Goal: Task Accomplishment & Management: Manage account settings

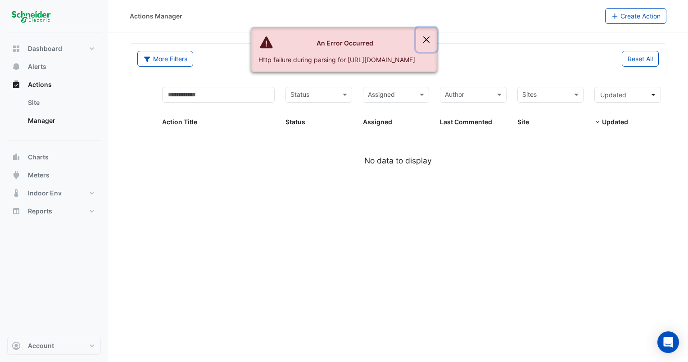
click at [437, 43] on button "Close" at bounding box center [426, 39] width 21 height 24
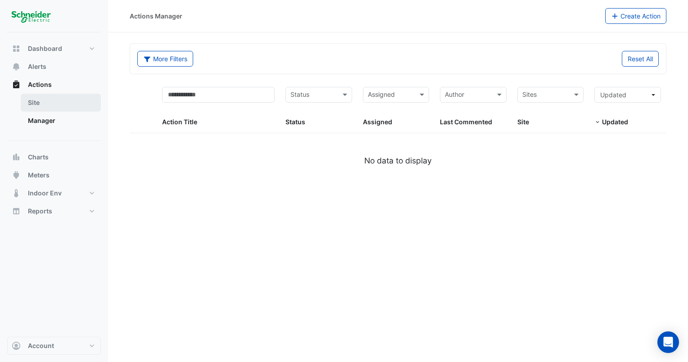
click at [48, 104] on link "Site" at bounding box center [61, 103] width 80 height 18
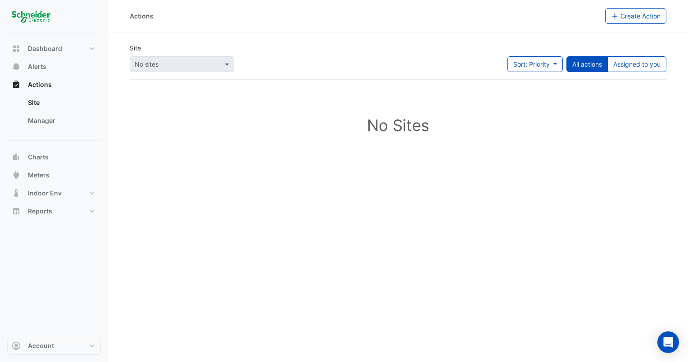
click at [68, 38] on div "Dashboard Portfolio Ratings Performance Alerts Actions Site Manager Charts" at bounding box center [54, 184] width 94 height 304
click at [96, 51] on button "Dashboard" at bounding box center [54, 49] width 94 height 18
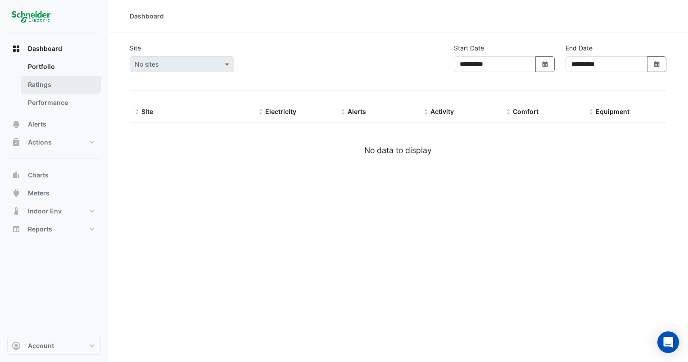
click at [86, 76] on link "Ratings" at bounding box center [61, 85] width 80 height 18
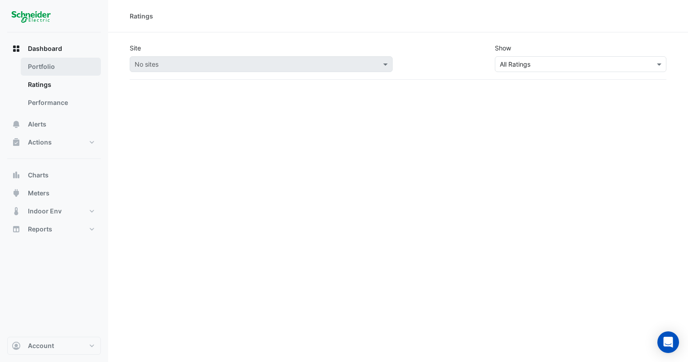
click at [72, 74] on link "Portfolio" at bounding box center [61, 67] width 80 height 18
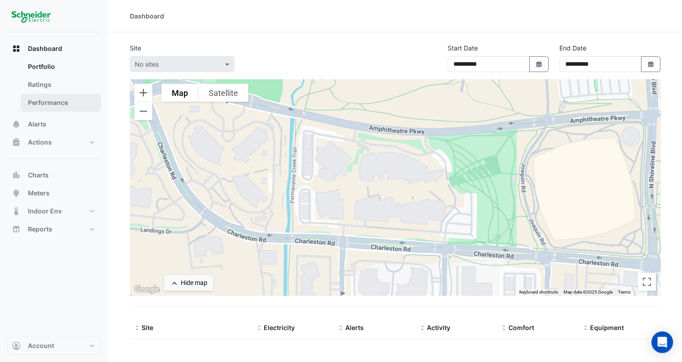
click at [71, 97] on link "Performance" at bounding box center [61, 103] width 80 height 18
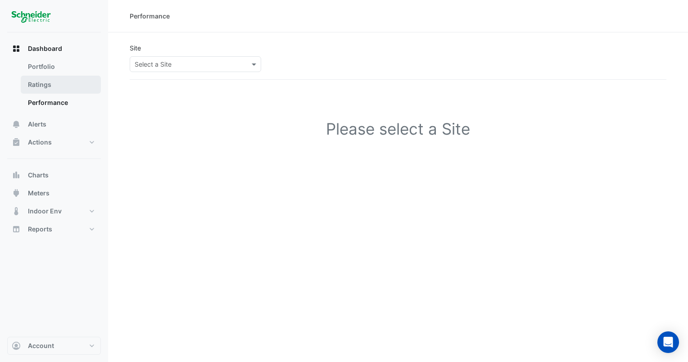
click at [56, 77] on link "Ratings" at bounding box center [61, 85] width 80 height 18
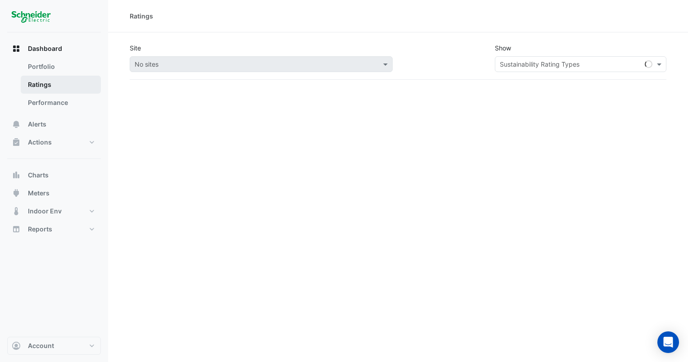
click at [68, 88] on link "Ratings" at bounding box center [61, 85] width 80 height 18
click at [335, 56] on div "No sites" at bounding box center [261, 64] width 263 height 16
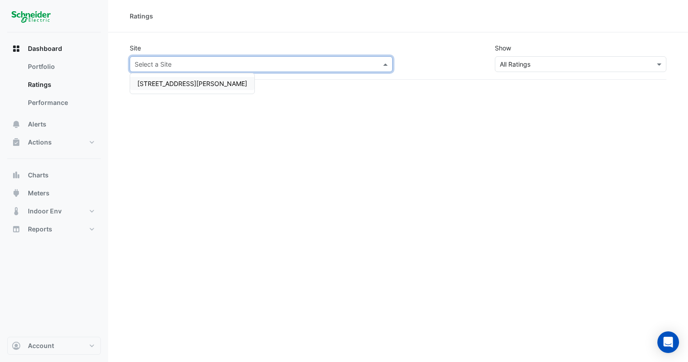
click at [174, 65] on input "text" at bounding box center [252, 64] width 235 height 9
click at [56, 71] on link "Portfolio" at bounding box center [61, 67] width 80 height 18
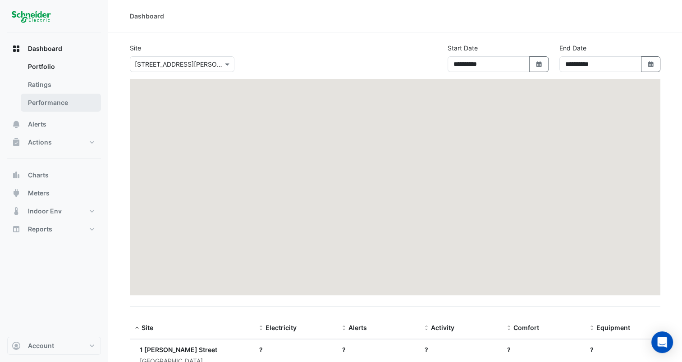
click at [56, 99] on link "Performance" at bounding box center [61, 103] width 80 height 18
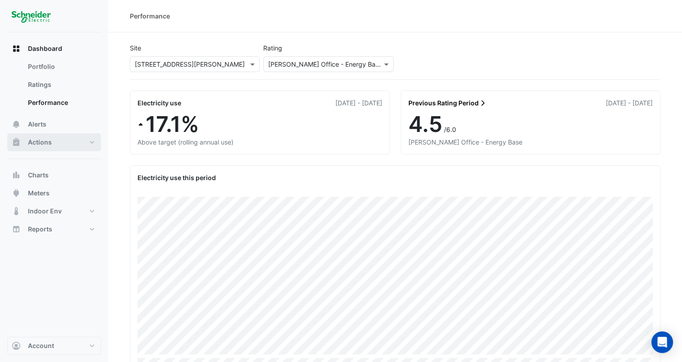
click at [63, 138] on button "Actions" at bounding box center [54, 142] width 94 height 18
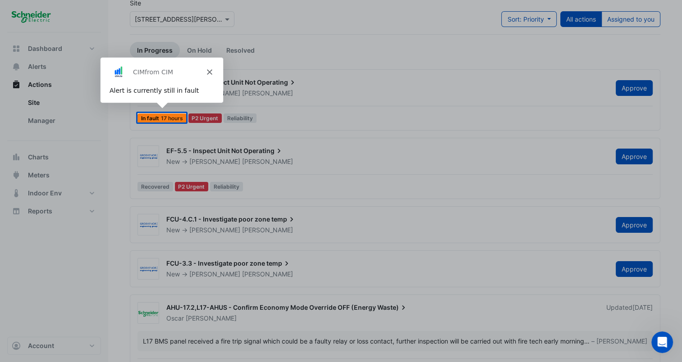
click at [209, 71] on polygon "Close" at bounding box center [208, 71] width 5 height 5
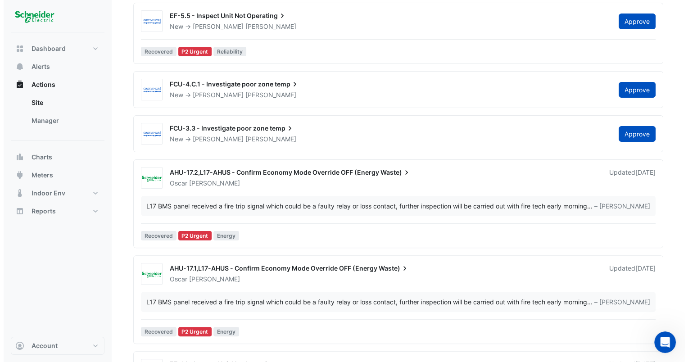
scroll to position [225, 0]
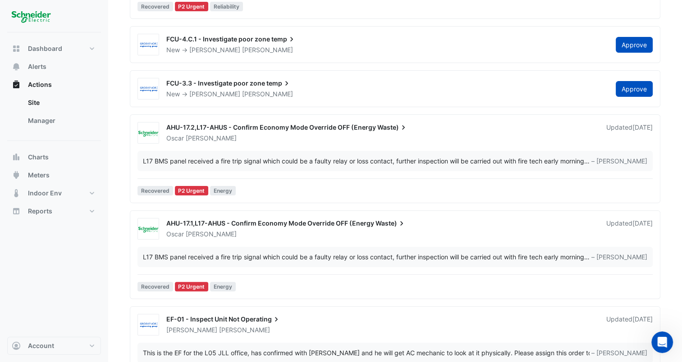
click at [384, 162] on div "L17 BMS panel received a fire trip signal which could be a faulty relay or loss…" at bounding box center [363, 160] width 441 height 9
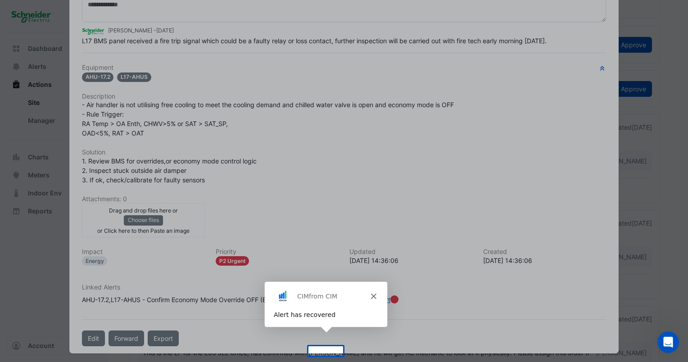
scroll to position [82, 0]
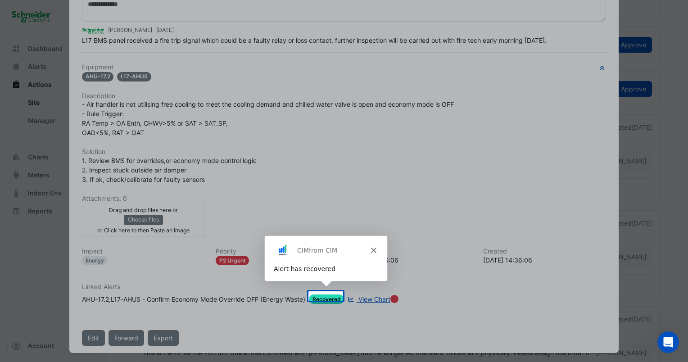
click at [362, 194] on div "Product tour overlay" at bounding box center [344, 181] width 688 height 362
click at [373, 246] on div "CIM from CIM" at bounding box center [325, 249] width 123 height 29
click at [373, 250] on polygon "Close" at bounding box center [372, 249] width 5 height 5
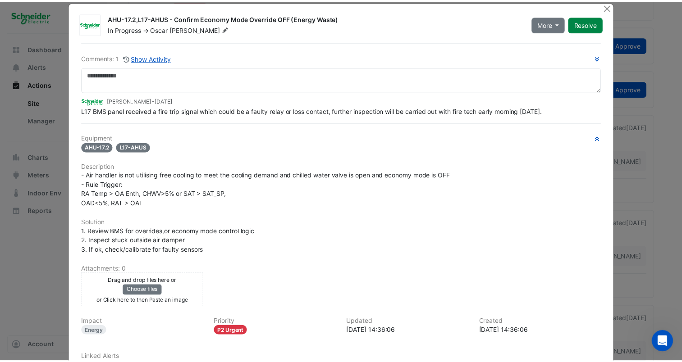
scroll to position [0, 0]
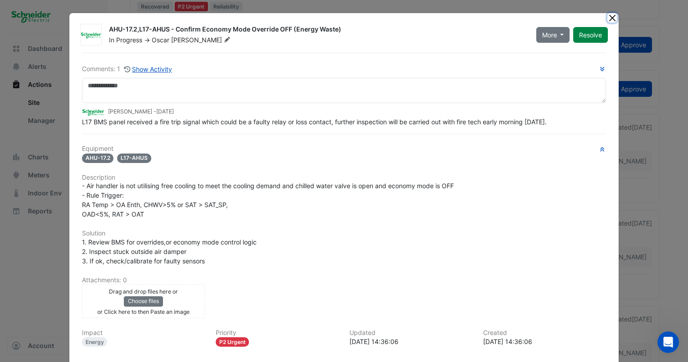
click at [609, 17] on button "Close" at bounding box center [612, 17] width 9 height 9
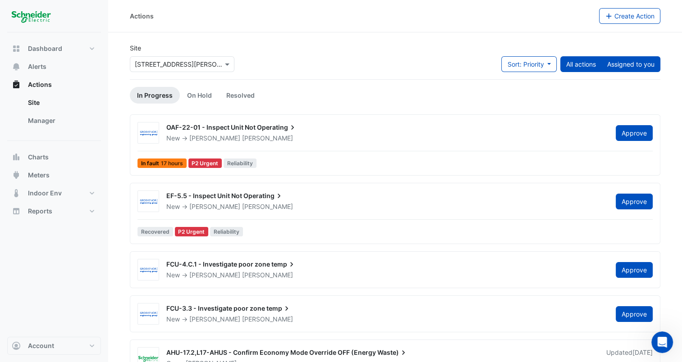
click at [627, 65] on button "Assigned to you" at bounding box center [630, 64] width 59 height 16
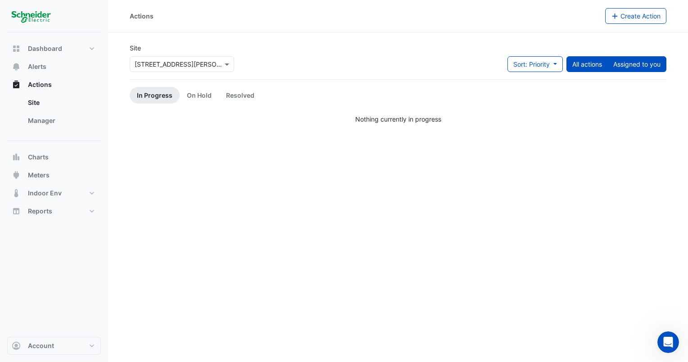
click at [573, 65] on button "All actions" at bounding box center [587, 64] width 41 height 16
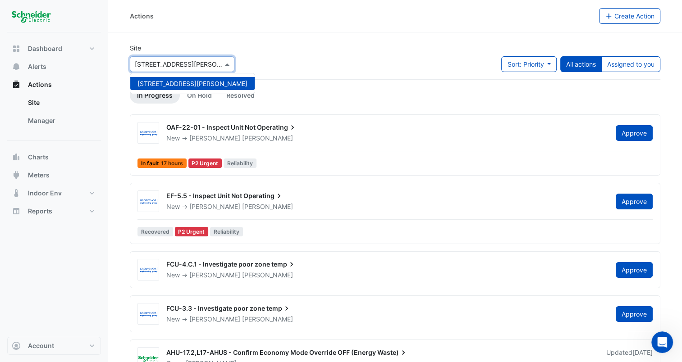
click at [198, 67] on input "text" at bounding box center [173, 64] width 77 height 9
click at [328, 63] on div "Site × 1 O'Connell Street 1 O'Connell Street Sort: Priority Priority Updated Al…" at bounding box center [394, 61] width 541 height 36
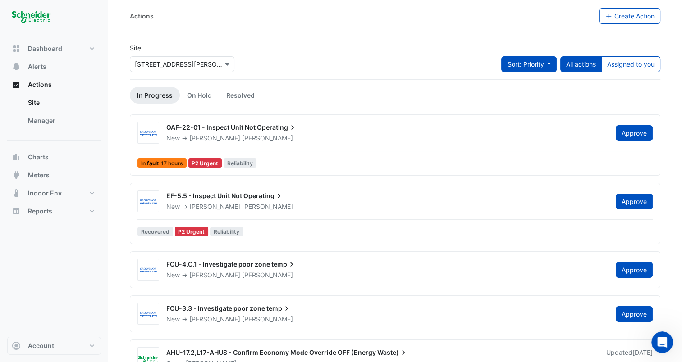
click at [520, 69] on button "Sort: Priority" at bounding box center [528, 64] width 55 height 16
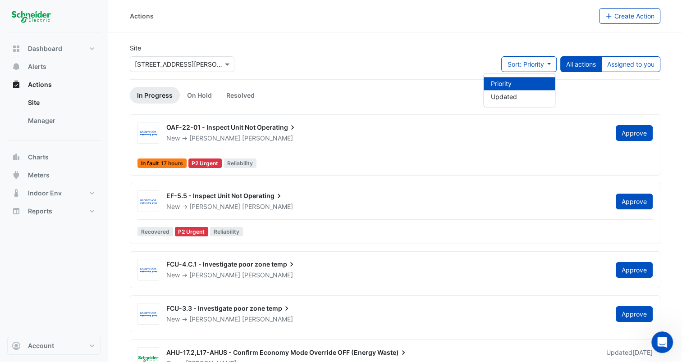
click at [437, 59] on div "Site × 1 O'Connell Street Sort: Priority All actions Assigned to you" at bounding box center [394, 61] width 541 height 36
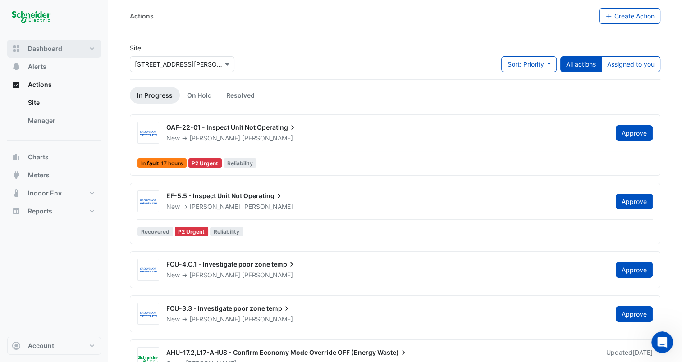
click at [80, 52] on button "Dashboard" at bounding box center [54, 49] width 94 height 18
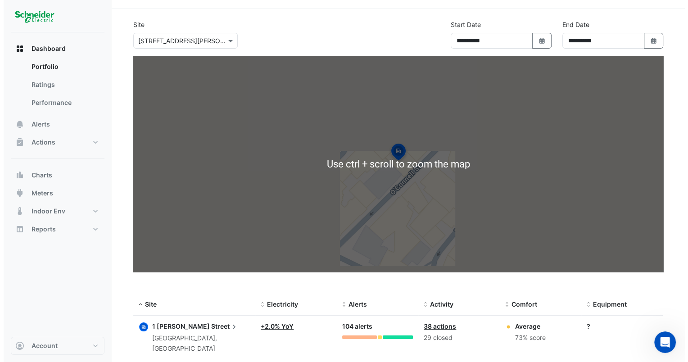
scroll to position [34, 0]
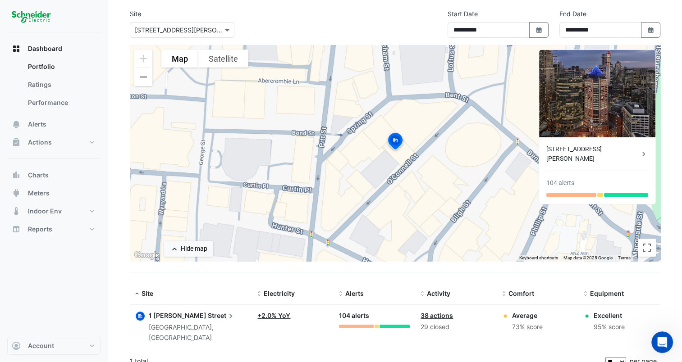
click at [178, 314] on span "1 O'Connell" at bounding box center [178, 316] width 58 height 8
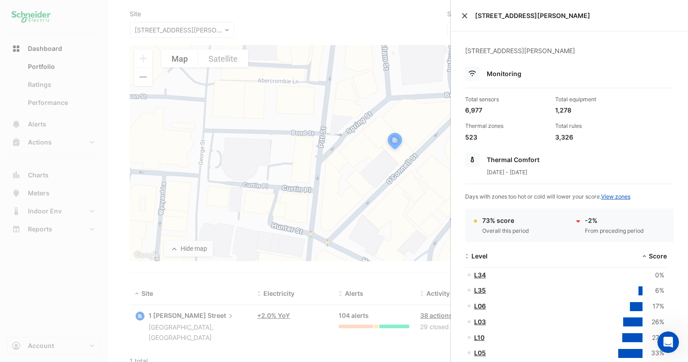
click at [464, 18] on button "Close" at bounding box center [465, 16] width 6 height 6
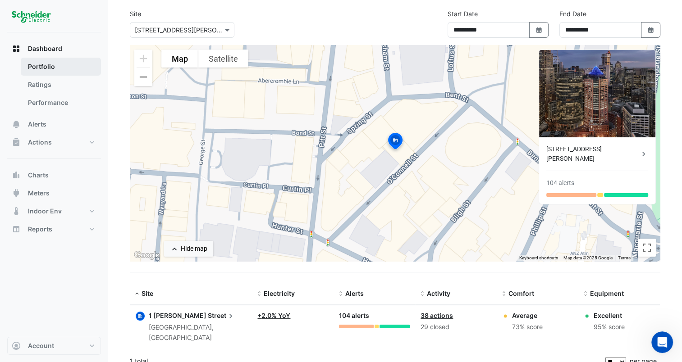
click at [55, 69] on link "Portfolio" at bounding box center [61, 67] width 80 height 18
click at [55, 85] on link "Ratings" at bounding box center [61, 85] width 80 height 18
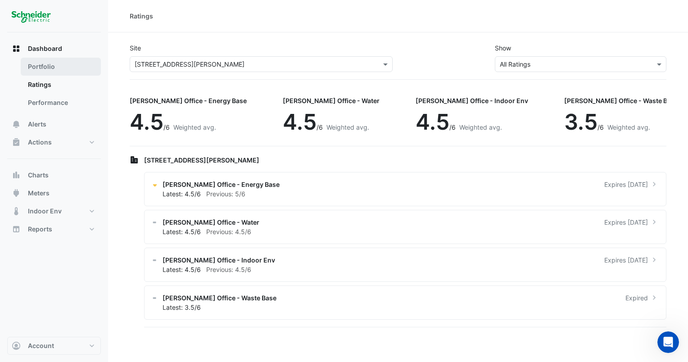
click at [66, 59] on link "Portfolio" at bounding box center [61, 67] width 80 height 18
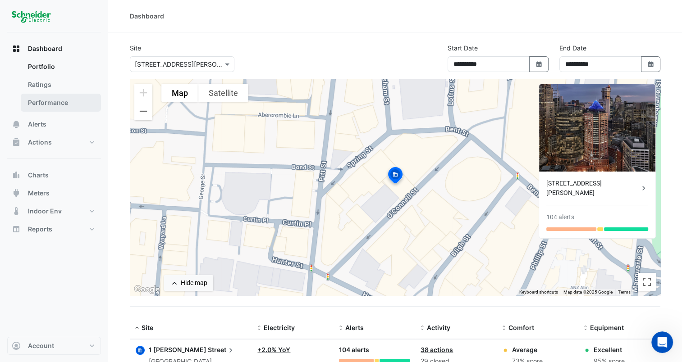
click at [73, 105] on link "Performance" at bounding box center [61, 103] width 80 height 18
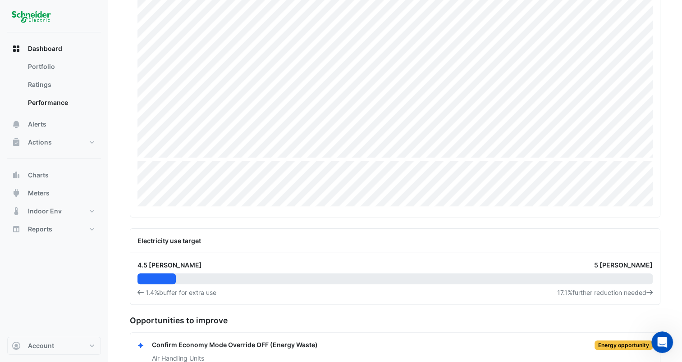
scroll to position [182, 0]
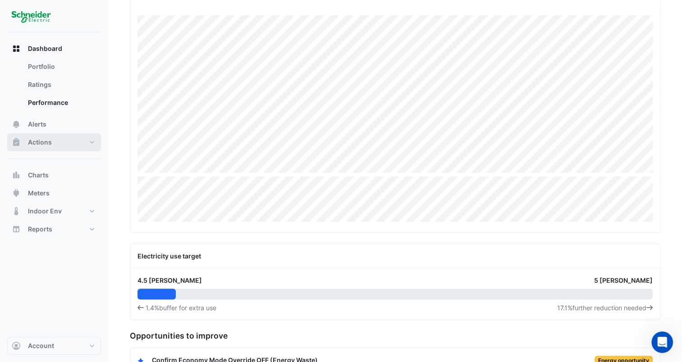
click at [55, 137] on button "Actions" at bounding box center [54, 142] width 94 height 18
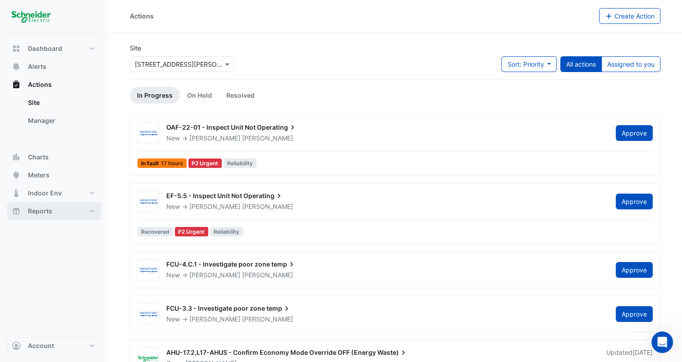
click at [95, 213] on button "Reports" at bounding box center [54, 211] width 94 height 18
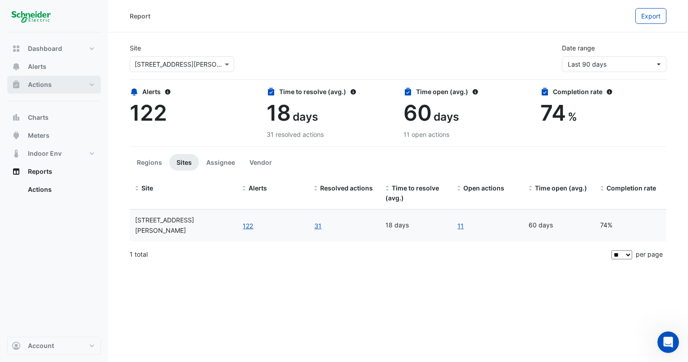
click at [84, 90] on button "Actions" at bounding box center [54, 85] width 94 height 18
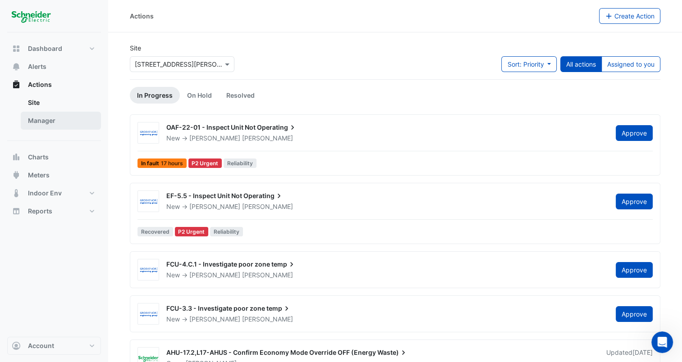
click at [66, 121] on link "Manager" at bounding box center [61, 121] width 80 height 18
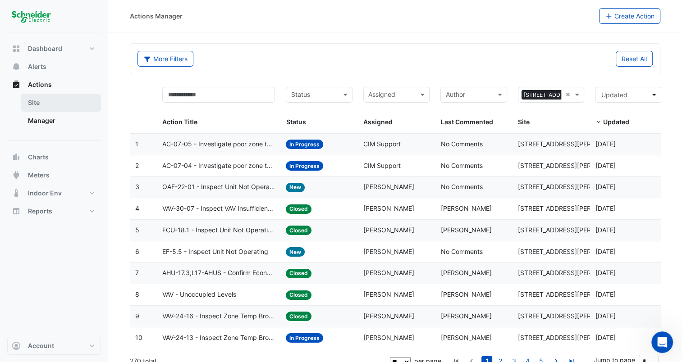
click at [65, 103] on link "Site" at bounding box center [61, 103] width 80 height 18
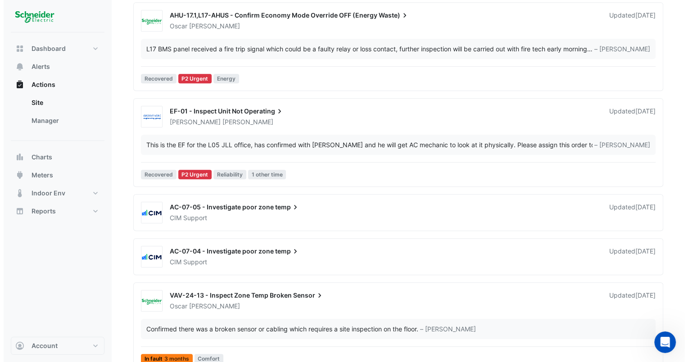
scroll to position [447, 0]
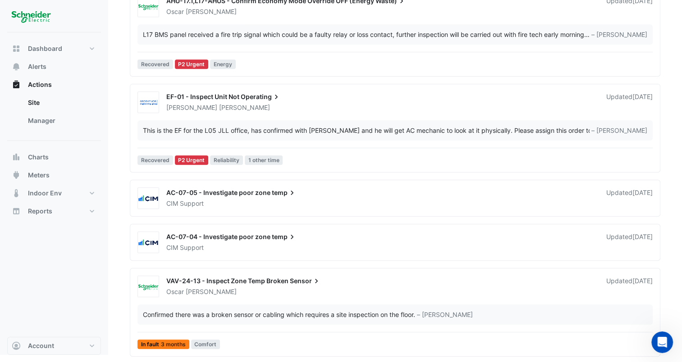
click at [345, 238] on div "AC-07-04 - Investigate poor zone temp" at bounding box center [380, 237] width 429 height 11
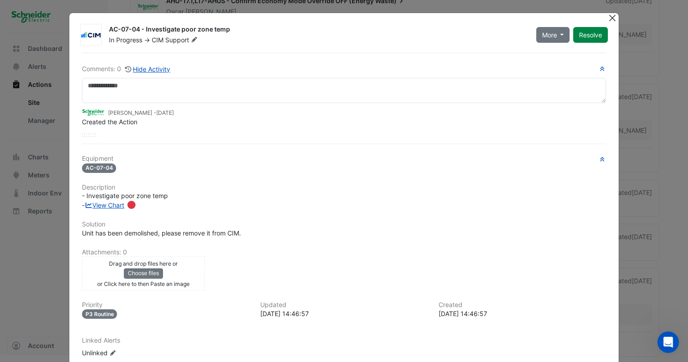
click at [608, 17] on button "Close" at bounding box center [612, 17] width 9 height 9
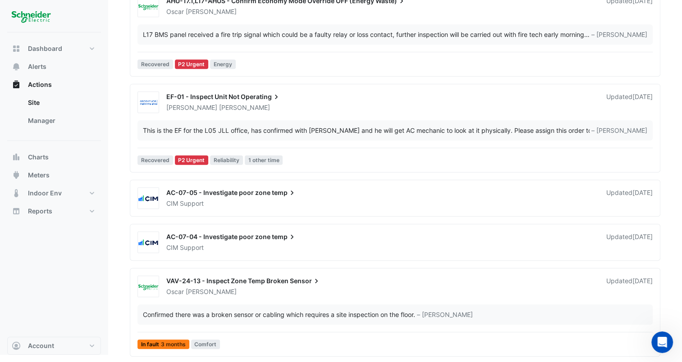
click at [407, 314] on div "Confirmed there was a broken sensor or cabling which requires a site inspection…" at bounding box center [279, 314] width 272 height 9
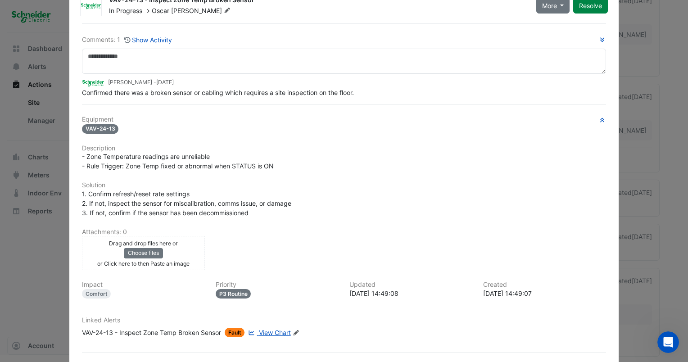
scroll to position [45, 0]
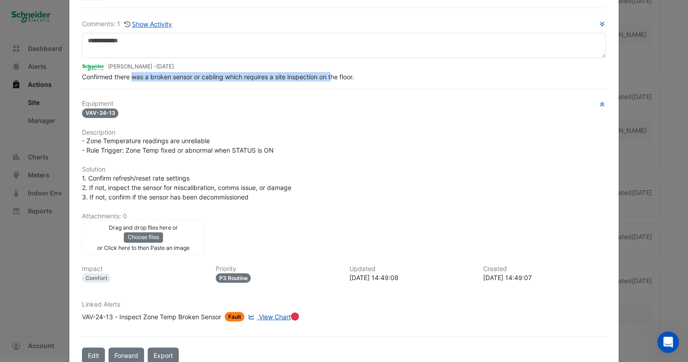
drag, startPoint x: 331, startPoint y: 76, endPoint x: 128, endPoint y: 76, distance: 202.7
click at [128, 76] on span "Confirmed there was a broken sensor or cabling which requires a site inspection…" at bounding box center [218, 77] width 272 height 8
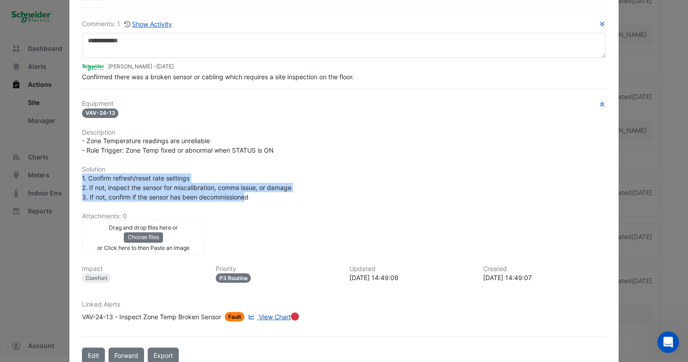
drag, startPoint x: 245, startPoint y: 196, endPoint x: 189, endPoint y: 154, distance: 69.5
click at [189, 154] on div "Equipment VAV-24-13 Description - Zone Temperature readings are unreliable - Ru…" at bounding box center [344, 214] width 524 height 229
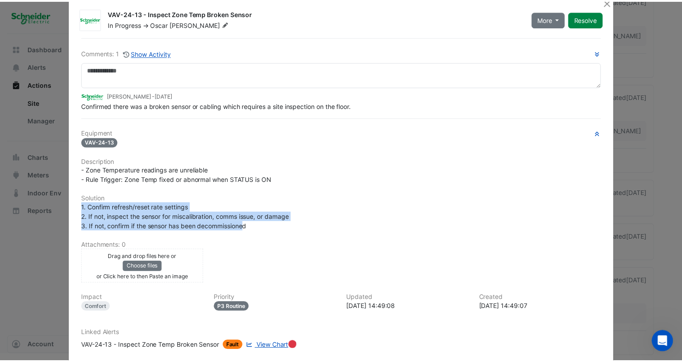
scroll to position [0, 0]
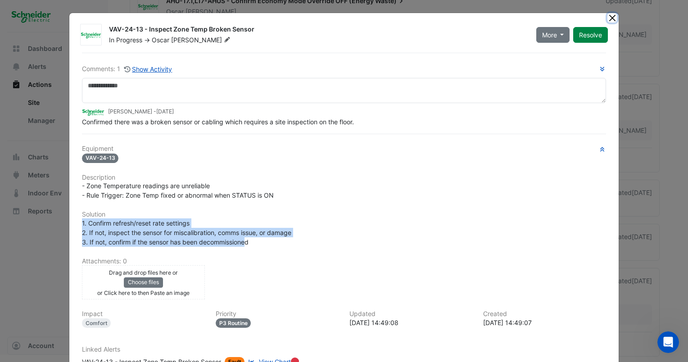
click at [611, 15] on button "Close" at bounding box center [612, 17] width 9 height 9
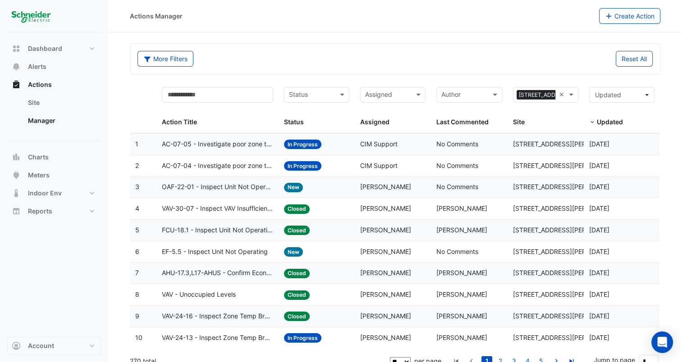
scroll to position [9, 0]
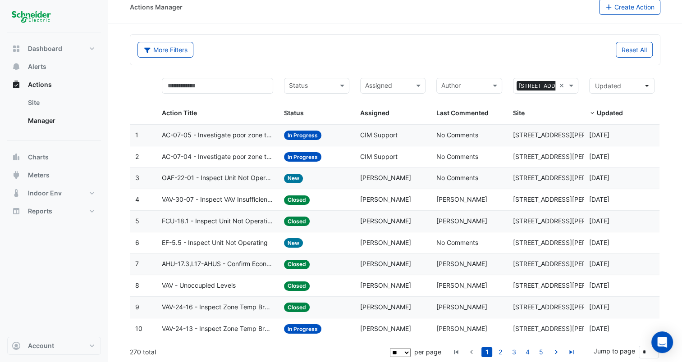
click at [411, 85] on div "Assigned" at bounding box center [392, 86] width 65 height 16
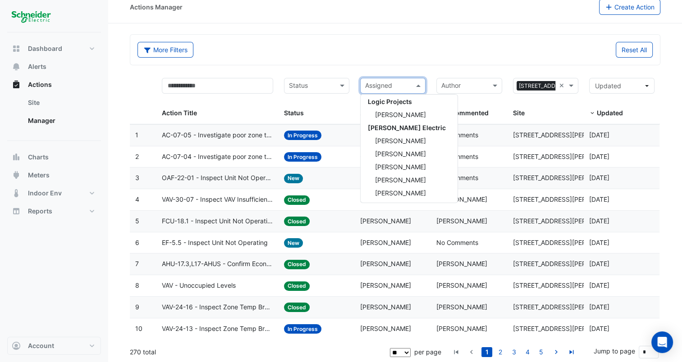
scroll to position [238, 0]
click at [420, 172] on div "[PERSON_NAME]" at bounding box center [408, 166] width 97 height 13
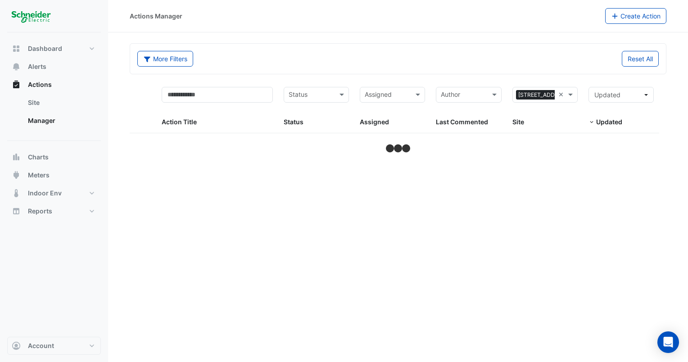
click at [429, 99] on span at bounding box center [429, 107] width 4 height 51
click at [418, 97] on span at bounding box center [419, 95] width 11 height 10
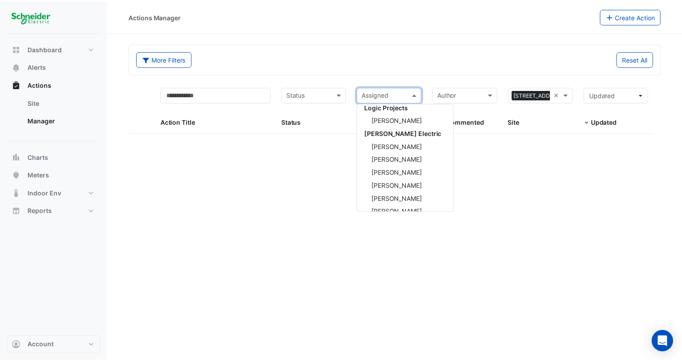
scroll to position [238, 0]
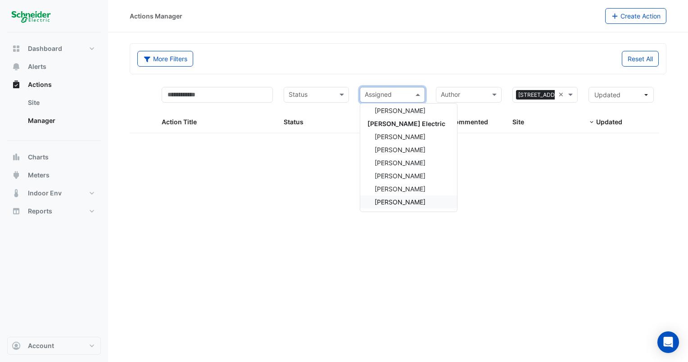
click at [442, 199] on div "[PERSON_NAME]" at bounding box center [408, 201] width 97 height 13
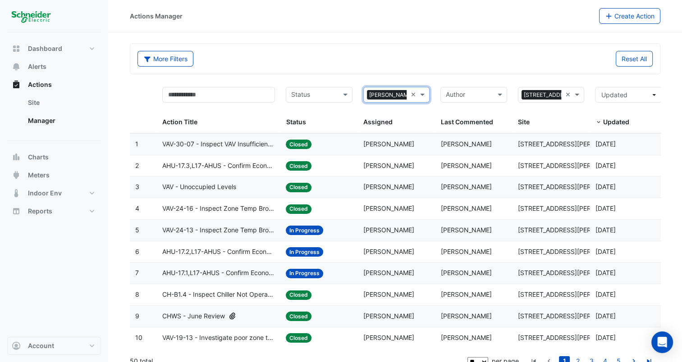
scroll to position [9, 0]
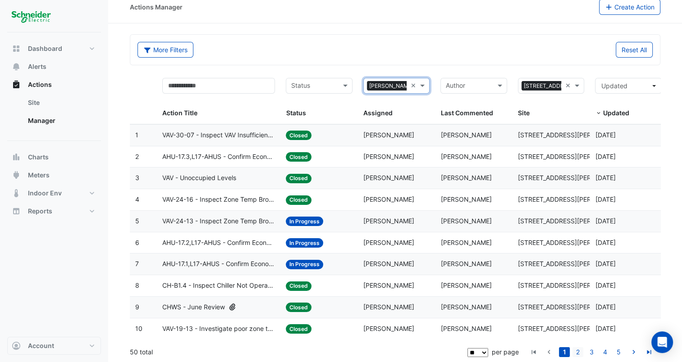
click at [575, 352] on link "2" at bounding box center [577, 352] width 11 height 10
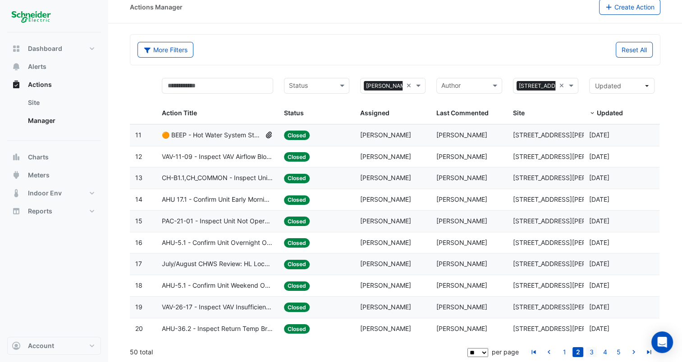
click at [590, 352] on link "3" at bounding box center [591, 352] width 11 height 10
click at [558, 348] on li "1" at bounding box center [564, 352] width 14 height 10
click at [617, 350] on link "5" at bounding box center [618, 352] width 11 height 10
click at [544, 349] on icon "go to previous page" at bounding box center [548, 353] width 11 height 9
click at [533, 349] on icon "go to first page" at bounding box center [533, 353] width 11 height 9
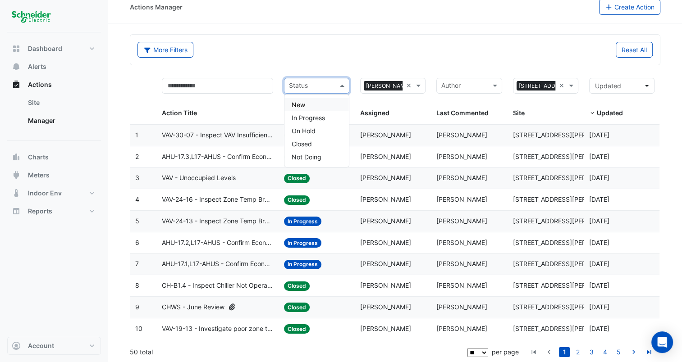
click at [304, 86] on input "text" at bounding box center [311, 87] width 45 height 10
click at [317, 117] on span "In Progress" at bounding box center [307, 118] width 33 height 8
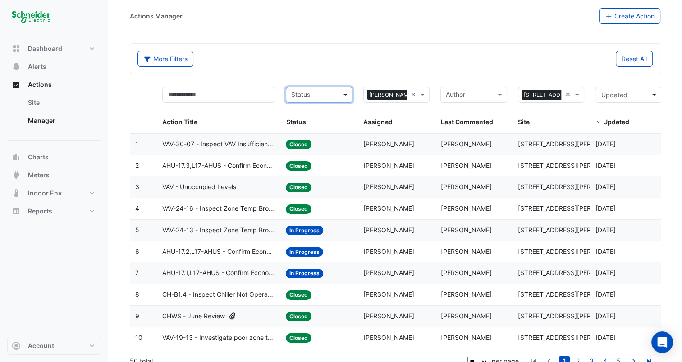
click at [342, 94] on span at bounding box center [346, 95] width 11 height 10
click at [330, 112] on div "New" at bounding box center [319, 113] width 66 height 13
